Goal: Navigation & Orientation: Find specific page/section

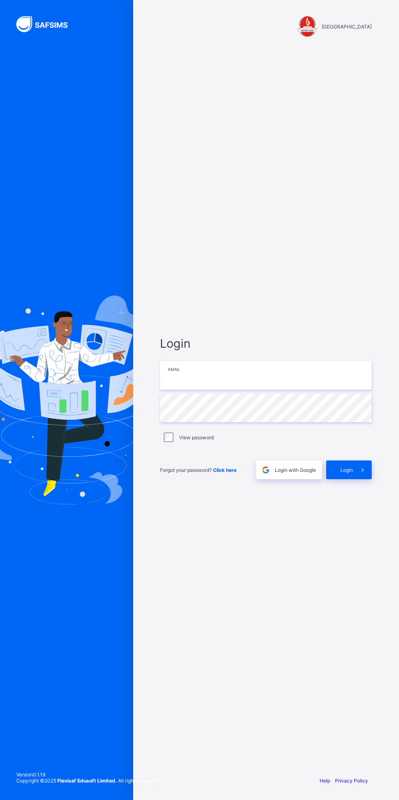
click at [288, 372] on input "email" at bounding box center [266, 375] width 212 height 29
type input "**********"
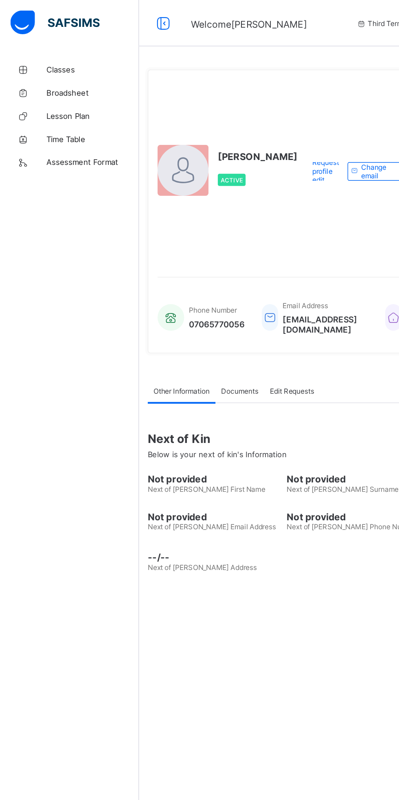
click at [11, 295] on div "Classes Broadsheet Lesson Plan Time Table Assessment Format Help" at bounding box center [49, 417] width 98 height 768
click at [42, 49] on span "Classes" at bounding box center [65, 49] width 65 height 7
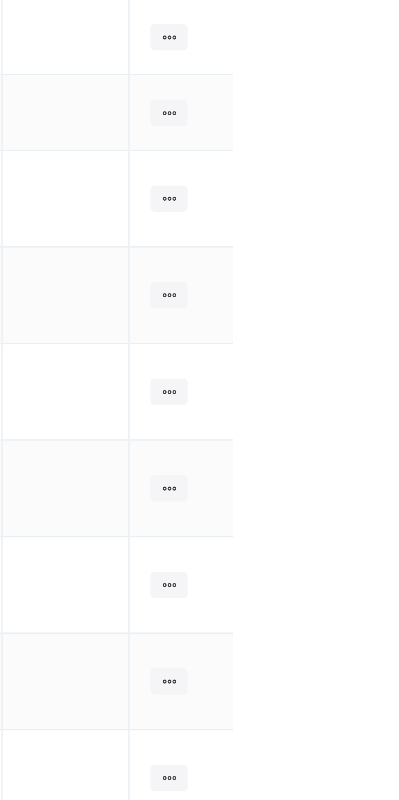
click at [365, 234] on icon at bounding box center [365, 237] width 7 height 6
click at [0, 0] on div "View Class" at bounding box center [0, 0] width 0 height 0
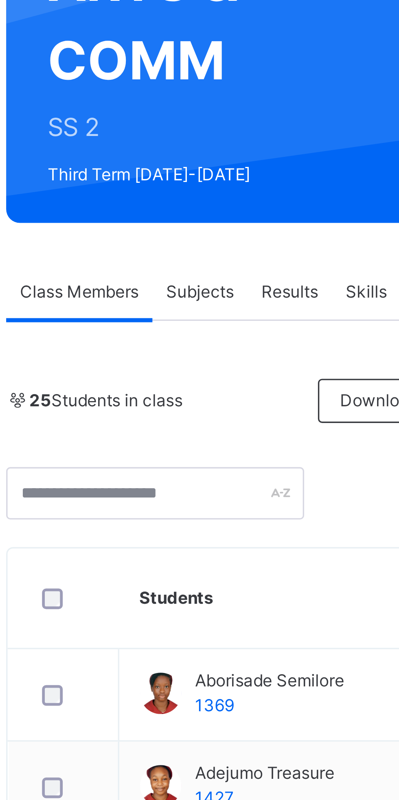
click at [219, 205] on span "Skills" at bounding box center [219, 207] width 12 height 7
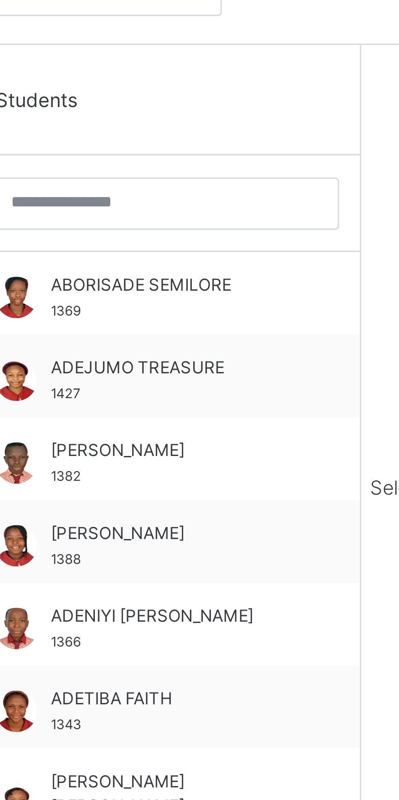
click at [173, 328] on span "ABORISADE SEMILORE" at bounding box center [171, 327] width 73 height 7
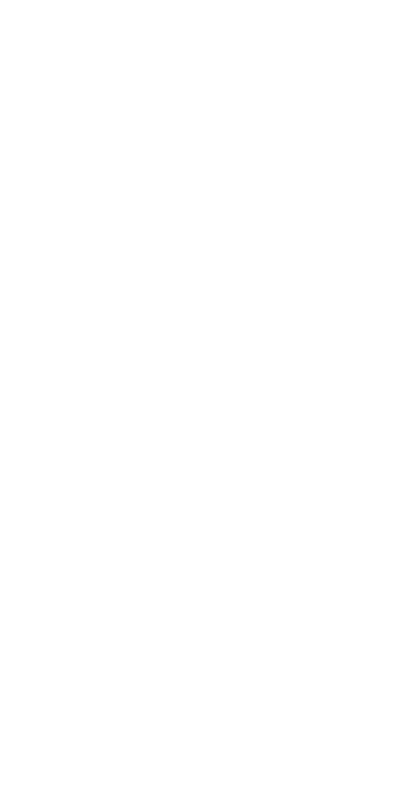
scroll to position [90, 0]
